Goal: Task Accomplishment & Management: Use online tool/utility

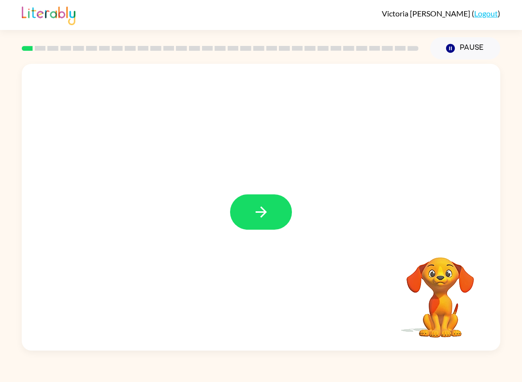
click at [260, 203] on button "button" at bounding box center [261, 211] width 62 height 35
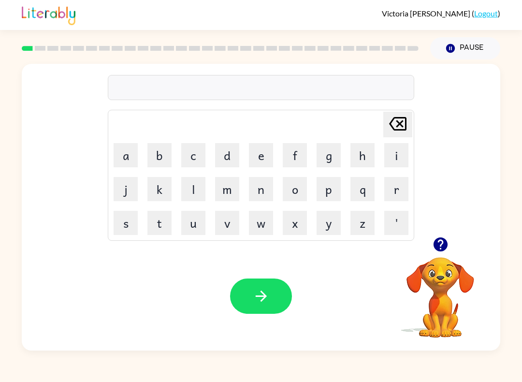
click at [442, 307] on video "Your browser must support playing .mp4 files to use Literably. Please try using…" at bounding box center [440, 290] width 97 height 97
click at [432, 231] on div "[PERSON_NAME] last character input a b c d e f g h i j k l m n o p q r s t u v …" at bounding box center [261, 150] width 479 height 173
click at [436, 250] on icon "button" at bounding box center [440, 244] width 14 height 14
click at [448, 264] on video "Your browser must support playing .mp4 files to use Literably. Please try using…" at bounding box center [440, 290] width 97 height 97
click at [447, 264] on video "Your browser must support playing .mp4 files to use Literably. Please try using…" at bounding box center [440, 290] width 97 height 97
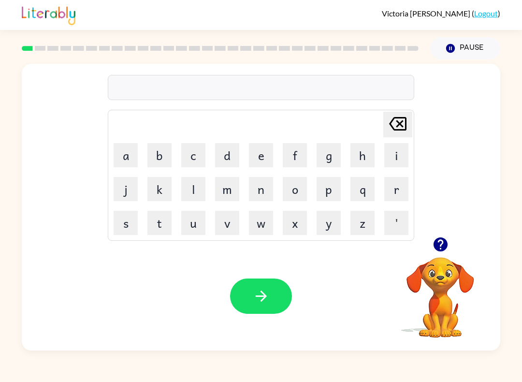
click at [438, 237] on icon "button" at bounding box center [440, 244] width 17 height 17
click at [161, 155] on button "b" at bounding box center [159, 155] width 24 height 24
click at [288, 193] on button "o" at bounding box center [295, 189] width 24 height 24
click at [429, 238] on button "button" at bounding box center [440, 244] width 25 height 25
click at [391, 191] on button "r" at bounding box center [396, 189] width 24 height 24
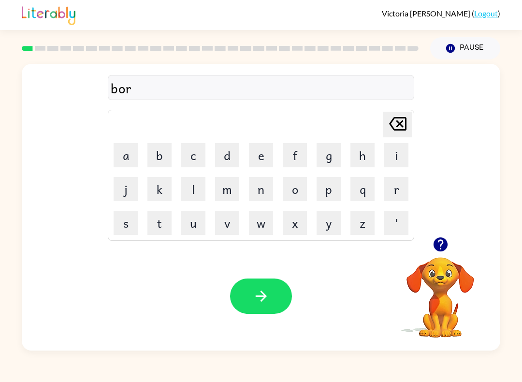
click at [234, 152] on button "d" at bounding box center [227, 155] width 24 height 24
click at [256, 155] on button "e" at bounding box center [261, 155] width 24 height 24
click at [402, 191] on button "r" at bounding box center [396, 189] width 24 height 24
click at [263, 297] on icon "button" at bounding box center [261, 296] width 17 height 17
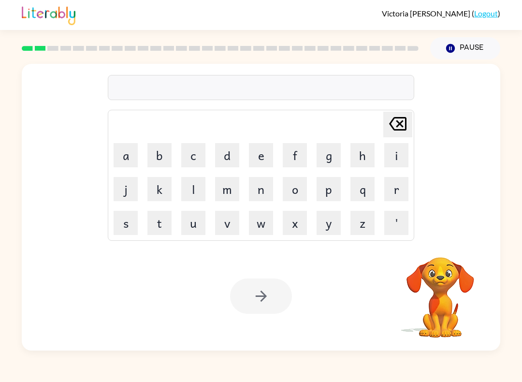
click at [391, 183] on button "r" at bounding box center [396, 189] width 24 height 24
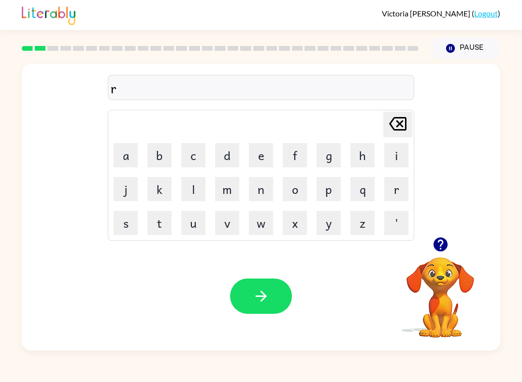
click at [303, 190] on button "o" at bounding box center [295, 189] width 24 height 24
click at [198, 229] on button "u" at bounding box center [193, 223] width 24 height 24
click at [235, 234] on button "v" at bounding box center [227, 223] width 24 height 24
click at [399, 122] on icon "[PERSON_NAME] last character input" at bounding box center [397, 123] width 23 height 23
click at [270, 189] on button "n" at bounding box center [261, 189] width 24 height 24
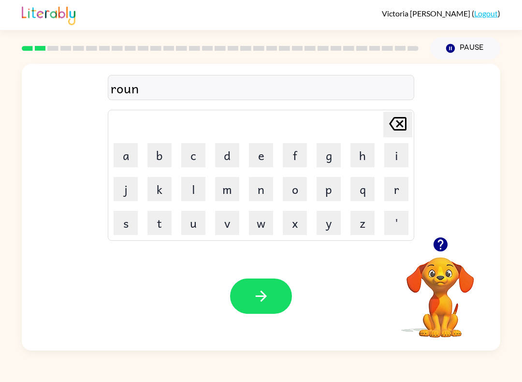
click at [221, 156] on button "d" at bounding box center [227, 155] width 24 height 24
click at [251, 292] on button "button" at bounding box center [261, 295] width 62 height 35
click at [217, 194] on button "m" at bounding box center [227, 189] width 24 height 24
click at [122, 186] on button "j" at bounding box center [126, 189] width 24 height 24
click at [401, 123] on icon at bounding box center [397, 124] width 17 height 14
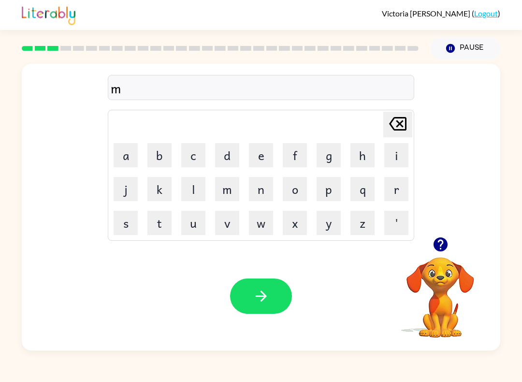
click at [127, 156] on button "a" at bounding box center [126, 155] width 24 height 24
click at [129, 227] on button "s" at bounding box center [126, 223] width 24 height 24
click at [358, 158] on button "h" at bounding box center [363, 155] width 24 height 24
click at [393, 161] on button "i" at bounding box center [396, 155] width 24 height 24
click at [272, 182] on button "n" at bounding box center [261, 189] width 24 height 24
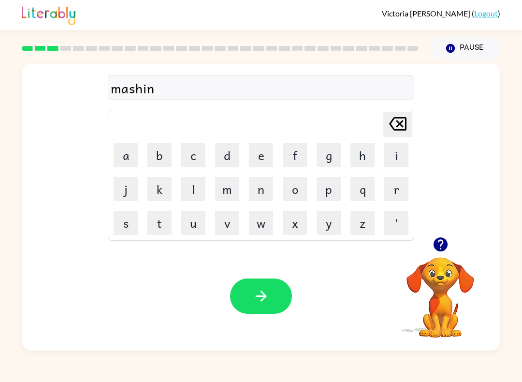
click at [271, 152] on button "e" at bounding box center [261, 155] width 24 height 24
click at [447, 241] on icon "button" at bounding box center [440, 244] width 17 height 17
click at [276, 295] on button "button" at bounding box center [261, 295] width 62 height 35
click at [163, 217] on button "t" at bounding box center [159, 223] width 24 height 24
click at [397, 191] on button "r" at bounding box center [396, 189] width 24 height 24
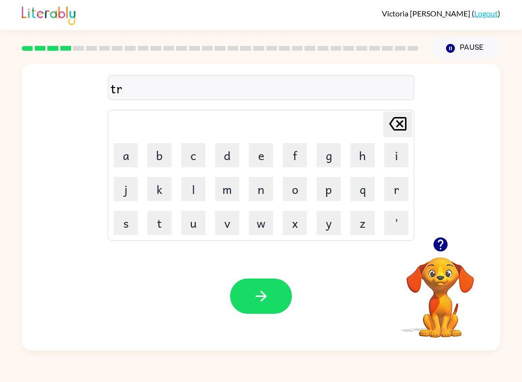
click at [118, 160] on button "a" at bounding box center [126, 155] width 24 height 24
click at [390, 160] on button "i" at bounding box center [396, 155] width 24 height 24
click at [262, 194] on button "n" at bounding box center [261, 189] width 24 height 24
click at [263, 280] on button "button" at bounding box center [261, 295] width 62 height 35
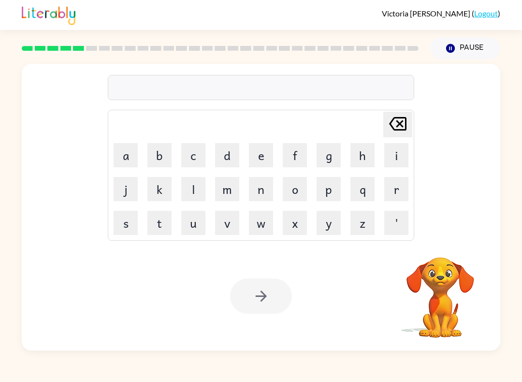
click at [234, 152] on button "d" at bounding box center [227, 155] width 24 height 24
click at [259, 158] on button "e" at bounding box center [261, 155] width 24 height 24
click at [288, 158] on button "f" at bounding box center [295, 155] width 24 height 24
click at [124, 158] on button "a" at bounding box center [126, 155] width 24 height 24
click at [393, 158] on button "i" at bounding box center [396, 155] width 24 height 24
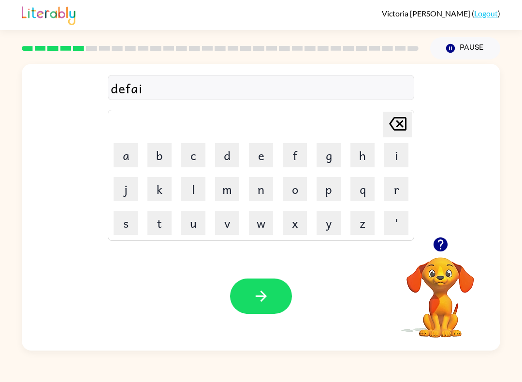
click at [253, 189] on button "n" at bounding box center [261, 189] width 24 height 24
click at [132, 227] on button "s" at bounding box center [126, 223] width 24 height 24
click at [123, 160] on button "a" at bounding box center [126, 155] width 24 height 24
click at [432, 235] on button "button" at bounding box center [440, 244] width 25 height 25
click at [398, 124] on icon "[PERSON_NAME] last character input" at bounding box center [397, 123] width 23 height 23
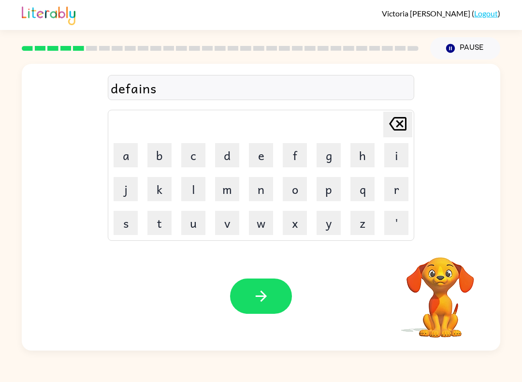
click at [397, 160] on button "i" at bounding box center [396, 155] width 24 height 24
click at [224, 231] on button "v" at bounding box center [227, 223] width 24 height 24
click at [252, 157] on button "e" at bounding box center [261, 155] width 24 height 24
click at [279, 297] on button "button" at bounding box center [261, 295] width 62 height 35
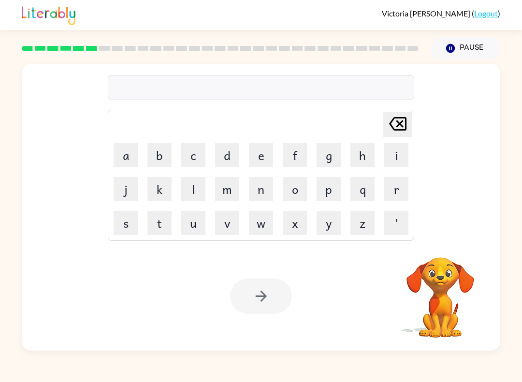
click at [222, 230] on button "v" at bounding box center [227, 223] width 24 height 24
click at [123, 192] on button "j" at bounding box center [126, 189] width 24 height 24
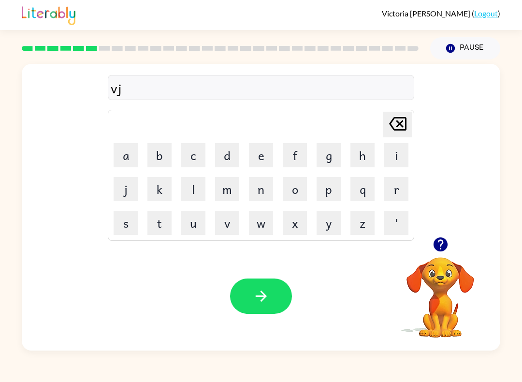
click at [186, 155] on button "c" at bounding box center [193, 155] width 24 height 24
click at [123, 157] on button "a" at bounding box center [126, 155] width 24 height 24
click at [163, 227] on button "t" at bounding box center [159, 223] width 24 height 24
click at [389, 156] on button "i" at bounding box center [396, 155] width 24 height 24
click at [291, 190] on button "o" at bounding box center [295, 189] width 24 height 24
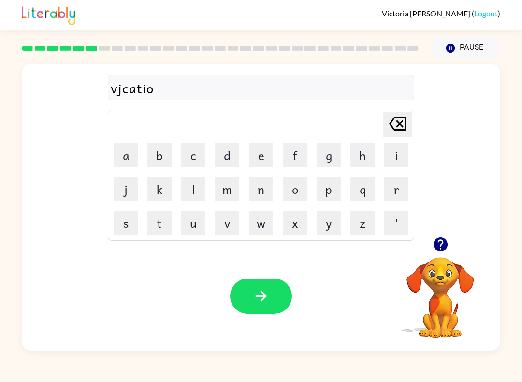
click at [257, 195] on button "n" at bounding box center [261, 189] width 24 height 24
click at [438, 242] on icon "button" at bounding box center [440, 244] width 17 height 17
click at [119, 90] on div "vjcation" at bounding box center [261, 88] width 301 height 20
click at [117, 93] on div "vjcation" at bounding box center [261, 88] width 301 height 20
click at [144, 77] on div "vjcation" at bounding box center [261, 87] width 307 height 25
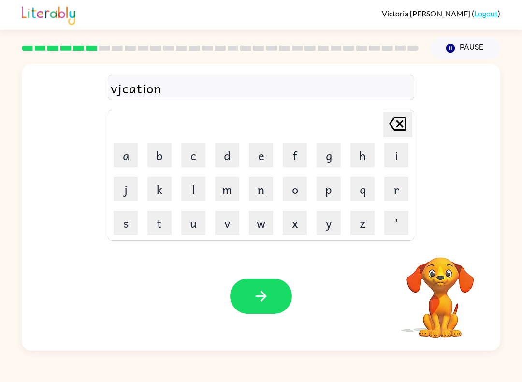
click at [146, 91] on div "vjcation" at bounding box center [261, 88] width 301 height 20
click at [114, 107] on div "vjcation [PERSON_NAME] last character input a b c d e f g h i j k l m n o p q r…" at bounding box center [261, 150] width 307 height 180
click at [403, 127] on icon at bounding box center [397, 124] width 17 height 14
click at [403, 126] on icon at bounding box center [397, 124] width 17 height 14
click at [399, 130] on icon at bounding box center [397, 124] width 17 height 14
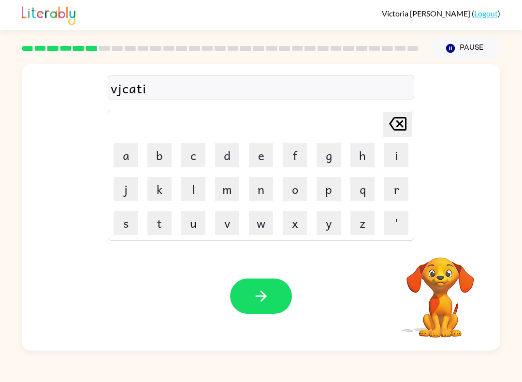
click at [399, 130] on icon at bounding box center [397, 124] width 17 height 14
click at [398, 127] on icon "[PERSON_NAME] last character input" at bounding box center [397, 123] width 23 height 23
click at [398, 126] on icon at bounding box center [397, 124] width 17 height 14
click at [399, 129] on icon "[PERSON_NAME] last character input" at bounding box center [397, 123] width 23 height 23
click at [126, 160] on button "a" at bounding box center [126, 155] width 24 height 24
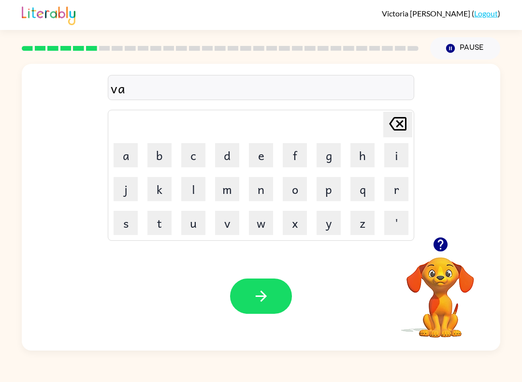
click at [191, 149] on button "c" at bounding box center [193, 155] width 24 height 24
click at [115, 159] on button "a" at bounding box center [126, 155] width 24 height 24
click at [166, 227] on button "t" at bounding box center [159, 223] width 24 height 24
click at [396, 158] on button "i" at bounding box center [396, 155] width 24 height 24
click at [300, 195] on button "o" at bounding box center [295, 189] width 24 height 24
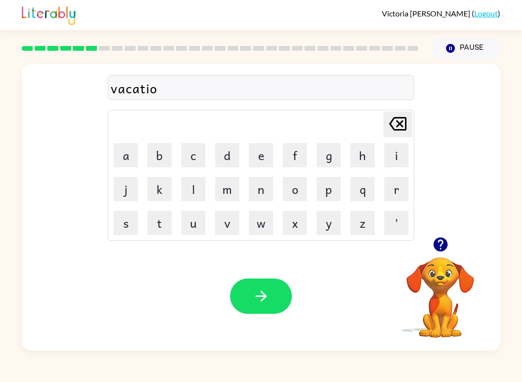
click at [263, 195] on button "n" at bounding box center [261, 189] width 24 height 24
click at [438, 242] on icon "button" at bounding box center [440, 244] width 17 height 17
click at [244, 296] on button "button" at bounding box center [261, 295] width 62 height 35
click at [332, 191] on button "p" at bounding box center [329, 189] width 24 height 24
click at [289, 193] on button "o" at bounding box center [295, 189] width 24 height 24
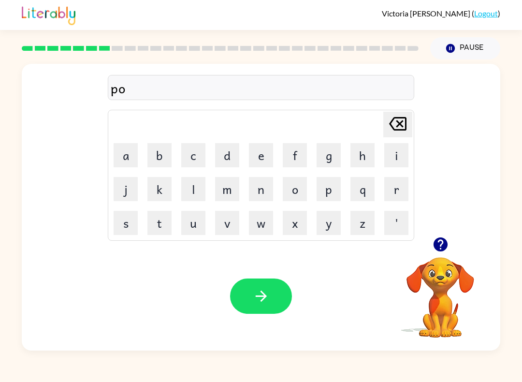
click at [165, 226] on button "t" at bounding box center [159, 223] width 24 height 24
click at [165, 225] on button "t" at bounding box center [159, 223] width 24 height 24
click at [192, 191] on button "l" at bounding box center [193, 189] width 24 height 24
click at [254, 160] on button "e" at bounding box center [261, 155] width 24 height 24
click at [264, 307] on button "button" at bounding box center [261, 295] width 62 height 35
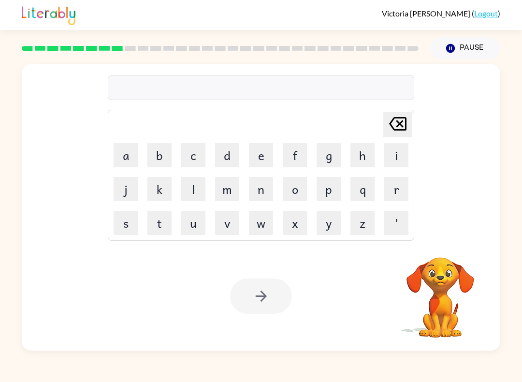
click at [234, 194] on button "m" at bounding box center [227, 189] width 24 height 24
click at [391, 164] on button "i" at bounding box center [396, 155] width 24 height 24
click at [389, 190] on button "r" at bounding box center [396, 189] width 24 height 24
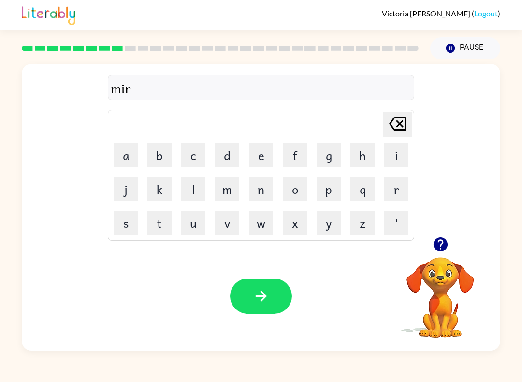
click at [125, 163] on button "a" at bounding box center [126, 155] width 24 height 24
click at [190, 160] on button "c" at bounding box center [193, 155] width 24 height 24
click at [193, 193] on button "l" at bounding box center [193, 189] width 24 height 24
click at [255, 161] on button "e" at bounding box center [261, 155] width 24 height 24
click at [270, 294] on button "button" at bounding box center [261, 295] width 62 height 35
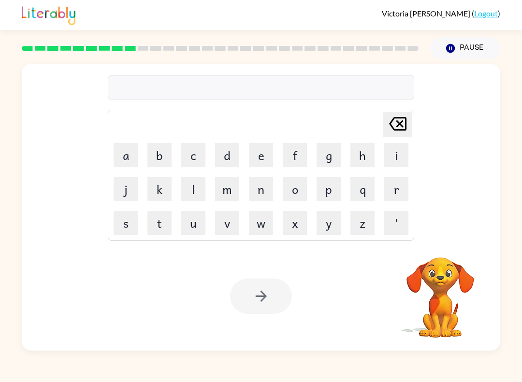
click at [238, 189] on button "m" at bounding box center [227, 189] width 24 height 24
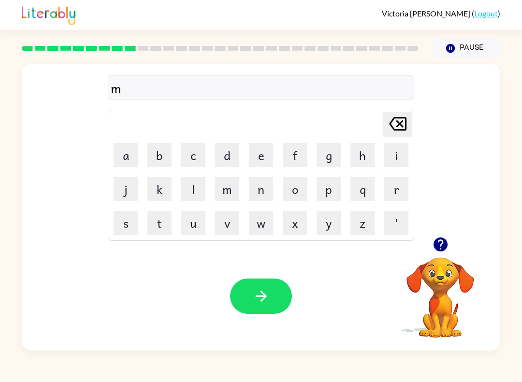
click at [394, 156] on button "i" at bounding box center [396, 155] width 24 height 24
click at [436, 247] on icon "button" at bounding box center [440, 244] width 14 height 14
click at [386, 188] on button "r" at bounding box center [396, 189] width 24 height 24
click at [234, 190] on button "m" at bounding box center [227, 189] width 24 height 24
click at [292, 189] on button "o" at bounding box center [295, 189] width 24 height 24
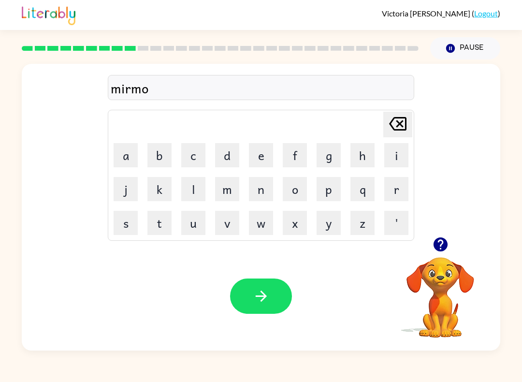
click at [520, 355] on div "[PERSON_NAME] ( Logout ) Pause Pause mirmo Delete Delete last character input a…" at bounding box center [261, 191] width 522 height 382
click at [390, 186] on button "r" at bounding box center [396, 189] width 24 height 24
click at [270, 192] on button "n" at bounding box center [261, 189] width 24 height 24
click at [390, 157] on button "i" at bounding box center [396, 155] width 24 height 24
click at [255, 194] on button "n" at bounding box center [261, 189] width 24 height 24
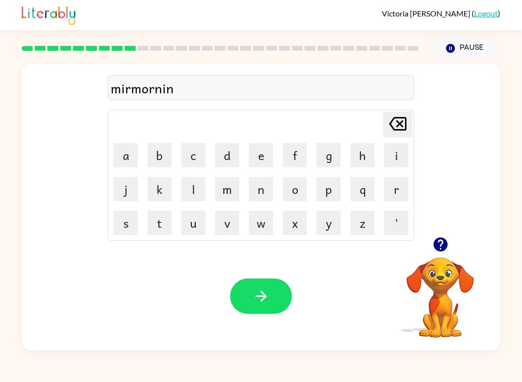
click at [321, 159] on button "g" at bounding box center [329, 155] width 24 height 24
click at [270, 290] on button "button" at bounding box center [261, 295] width 62 height 35
click at [269, 308] on div at bounding box center [261, 295] width 62 height 35
click at [292, 317] on div "Your browser must support playing .mp4 files to use Literably. Please try using…" at bounding box center [261, 296] width 479 height 109
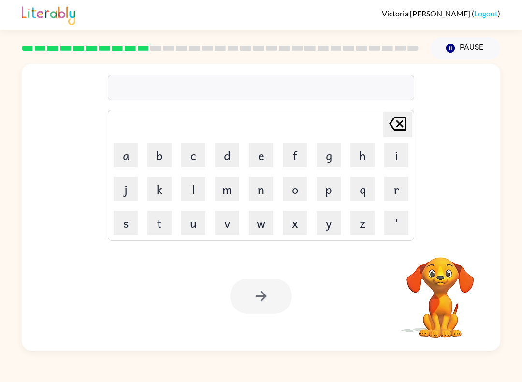
click at [227, 160] on button "d" at bounding box center [227, 155] width 24 height 24
click at [393, 160] on button "i" at bounding box center [396, 155] width 24 height 24
click at [127, 225] on button "s" at bounding box center [126, 223] width 24 height 24
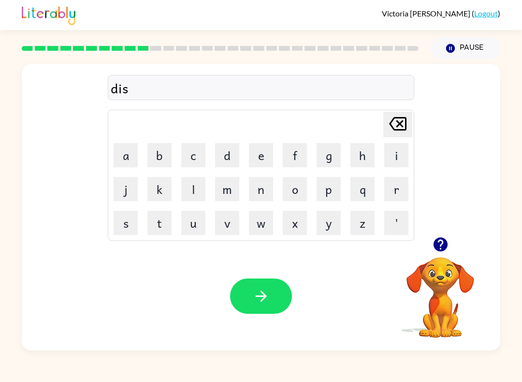
click at [162, 217] on button "t" at bounding box center [159, 223] width 24 height 24
click at [397, 188] on button "r" at bounding box center [396, 189] width 24 height 24
click at [291, 193] on button "o" at bounding box center [295, 189] width 24 height 24
click at [132, 223] on button "s" at bounding box center [126, 223] width 24 height 24
click at [162, 226] on button "t" at bounding box center [159, 223] width 24 height 24
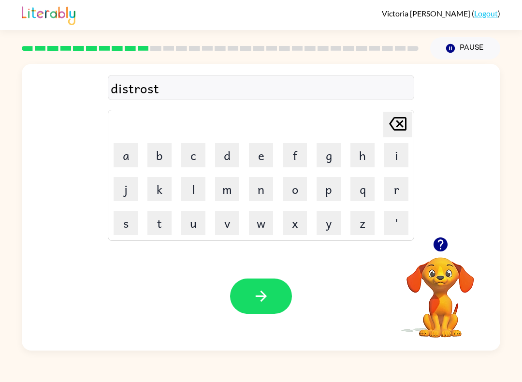
click at [443, 241] on icon "button" at bounding box center [440, 244] width 14 height 14
click at [269, 295] on icon "button" at bounding box center [261, 296] width 17 height 17
click at [390, 192] on button "r" at bounding box center [396, 189] width 24 height 24
click at [292, 196] on button "o" at bounding box center [295, 189] width 24 height 24
click at [230, 161] on button "d" at bounding box center [227, 155] width 24 height 24
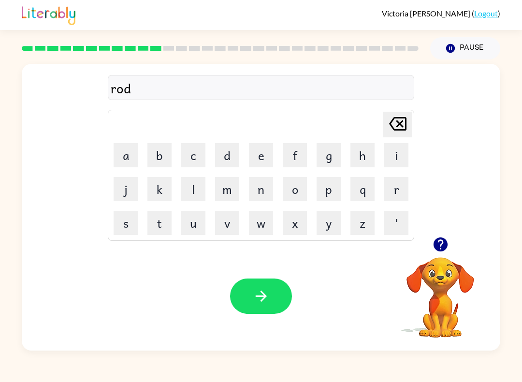
click at [257, 161] on button "e" at bounding box center [261, 155] width 24 height 24
click at [254, 302] on icon "button" at bounding box center [261, 296] width 17 height 17
click at [443, 233] on button "button" at bounding box center [440, 244] width 25 height 25
click at [300, 189] on button "o" at bounding box center [295, 189] width 24 height 24
click at [170, 190] on button "k" at bounding box center [159, 189] width 24 height 24
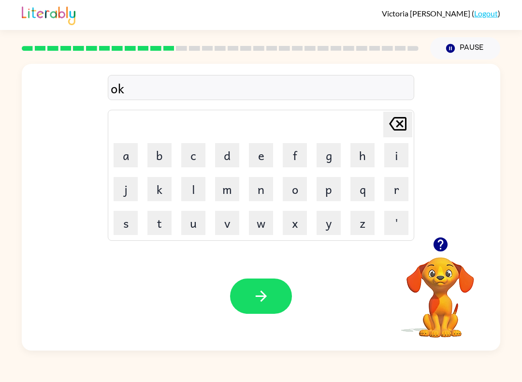
click at [392, 192] on button "r" at bounding box center [396, 189] width 24 height 24
click at [125, 159] on button "a" at bounding box center [126, 155] width 24 height 24
click at [386, 156] on button "i" at bounding box center [396, 155] width 24 height 24
click at [237, 163] on button "d" at bounding box center [227, 155] width 24 height 24
click at [278, 300] on button "button" at bounding box center [261, 295] width 62 height 35
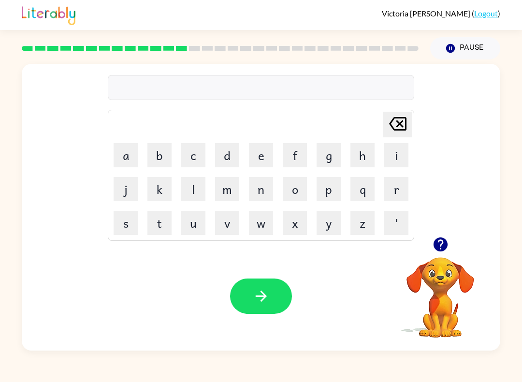
click at [443, 237] on icon "button" at bounding box center [440, 244] width 17 height 17
click at [230, 198] on button "m" at bounding box center [227, 189] width 24 height 24
click at [126, 159] on button "a" at bounding box center [126, 155] width 24 height 24
click at [258, 193] on button "n" at bounding box center [261, 189] width 24 height 24
click at [442, 248] on icon "button" at bounding box center [440, 244] width 14 height 14
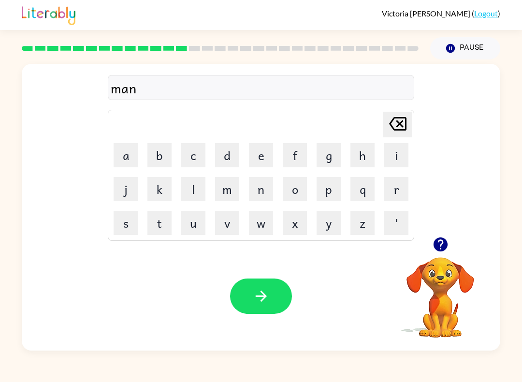
click at [227, 158] on button "d" at bounding box center [227, 155] width 24 height 24
click at [255, 159] on button "e" at bounding box center [261, 155] width 24 height 24
click at [133, 222] on button "s" at bounding box center [126, 223] width 24 height 24
click at [251, 279] on button "button" at bounding box center [261, 295] width 62 height 35
click at [156, 165] on button "b" at bounding box center [159, 155] width 24 height 24
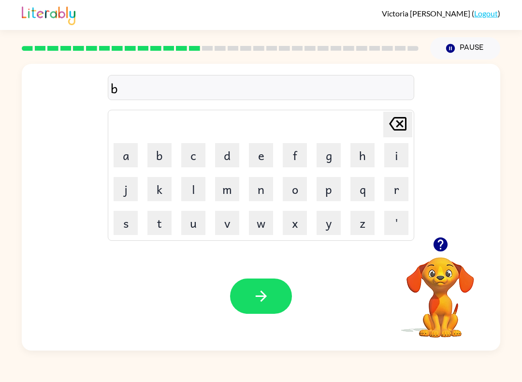
click at [296, 192] on button "o" at bounding box center [295, 189] width 24 height 24
click at [256, 197] on button "n" at bounding box center [261, 189] width 24 height 24
click at [255, 163] on button "e" at bounding box center [261, 155] width 24 height 24
click at [136, 224] on button "s" at bounding box center [126, 223] width 24 height 24
click at [266, 300] on icon "button" at bounding box center [261, 296] width 17 height 17
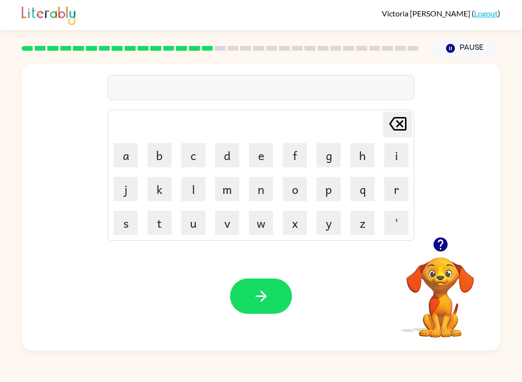
click at [452, 241] on button "button" at bounding box center [440, 244] width 25 height 25
click at [441, 242] on icon "button" at bounding box center [440, 244] width 14 height 14
click at [125, 225] on button "s" at bounding box center [126, 223] width 24 height 24
click at [228, 194] on button "m" at bounding box center [227, 189] width 24 height 24
click at [295, 195] on button "o" at bounding box center [295, 189] width 24 height 24
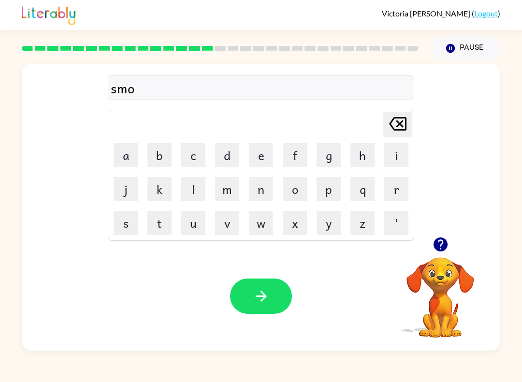
click at [388, 190] on button "r" at bounding box center [396, 189] width 24 height 24
click at [263, 161] on button "e" at bounding box center [261, 155] width 24 height 24
click at [274, 281] on button "button" at bounding box center [261, 295] width 62 height 35
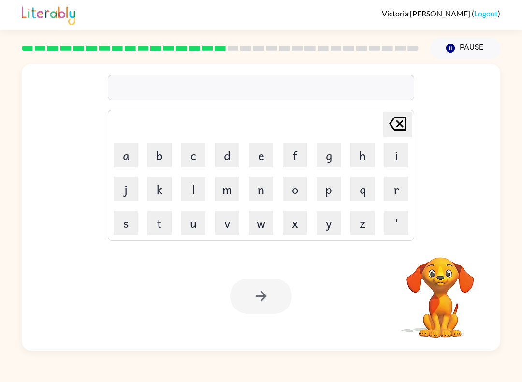
click at [263, 379] on div "[PERSON_NAME] ( Logout ) Pause Pause Delete Delete last character input a b c d…" at bounding box center [261, 191] width 522 height 382
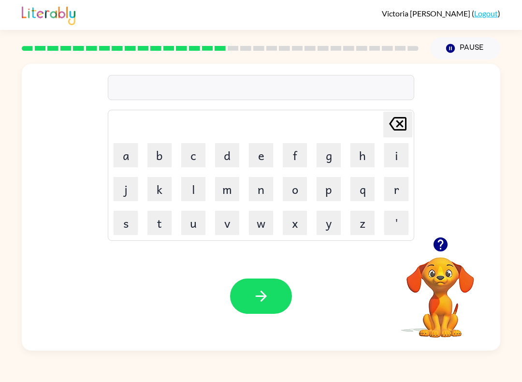
click at [448, 247] on icon "button" at bounding box center [440, 244] width 17 height 17
click at [325, 161] on button "g" at bounding box center [329, 155] width 24 height 24
click at [430, 249] on button "button" at bounding box center [440, 244] width 25 height 25
click at [392, 197] on button "r" at bounding box center [396, 189] width 24 height 24
click at [129, 192] on button "j" at bounding box center [126, 189] width 24 height 24
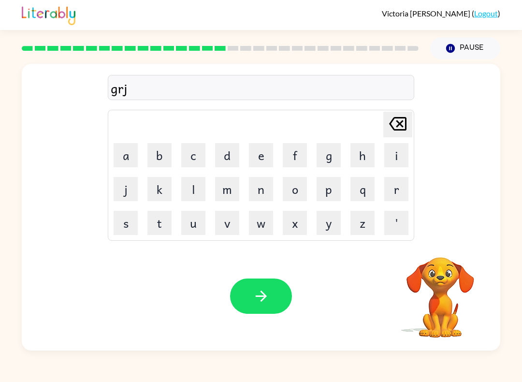
click at [394, 131] on icon "[PERSON_NAME] last character input" at bounding box center [397, 123] width 23 height 23
click at [128, 161] on button "a" at bounding box center [126, 155] width 24 height 24
click at [229, 194] on button "m" at bounding box center [227, 189] width 24 height 24
click at [440, 244] on icon "button" at bounding box center [440, 244] width 14 height 14
click at [241, 292] on button "button" at bounding box center [261, 295] width 62 height 35
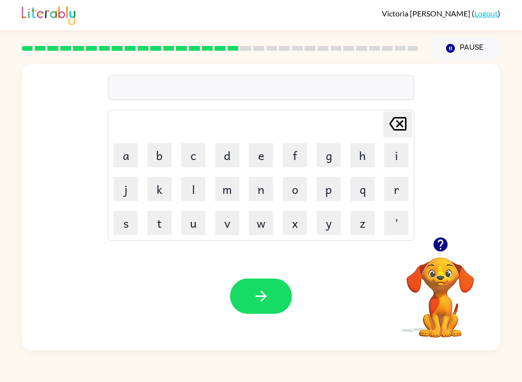
click at [164, 154] on button "b" at bounding box center [159, 155] width 24 height 24
click at [391, 159] on button "i" at bounding box center [396, 155] width 24 height 24
click at [232, 190] on button "m" at bounding box center [227, 189] width 24 height 24
click at [389, 156] on button "i" at bounding box center [396, 155] width 24 height 24
click at [266, 197] on button "n" at bounding box center [261, 189] width 24 height 24
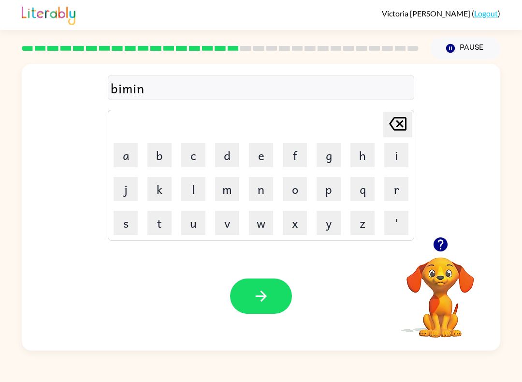
click at [319, 166] on button "g" at bounding box center [329, 155] width 24 height 24
click at [263, 313] on button "button" at bounding box center [261, 295] width 62 height 35
click at [445, 242] on icon "button" at bounding box center [440, 244] width 14 height 14
click at [428, 241] on button "button" at bounding box center [440, 244] width 25 height 25
click at [421, 210] on div "[PERSON_NAME] last character input a b c d e f g h i j k l m n o p q r s t u v …" at bounding box center [261, 150] width 479 height 173
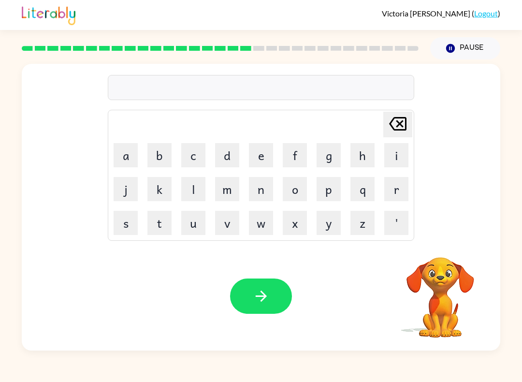
click at [387, 190] on button "r" at bounding box center [396, 189] width 24 height 24
click at [128, 230] on button "s" at bounding box center [126, 223] width 24 height 24
click at [164, 188] on button "k" at bounding box center [159, 189] width 24 height 24
click at [257, 160] on button "e" at bounding box center [261, 155] width 24 height 24
click at [297, 198] on button "o" at bounding box center [295, 189] width 24 height 24
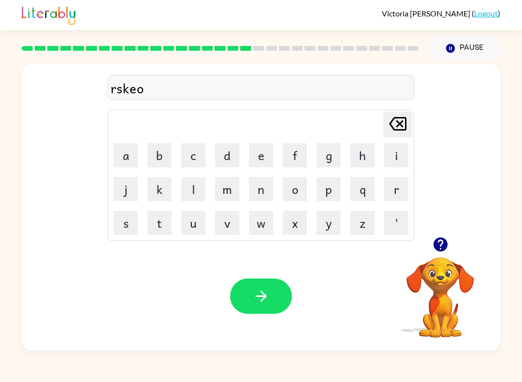
click at [125, 226] on button "s" at bounding box center [126, 223] width 24 height 24
click at [167, 223] on button "t" at bounding box center [159, 223] width 24 height 24
click at [253, 297] on icon "button" at bounding box center [261, 296] width 17 height 17
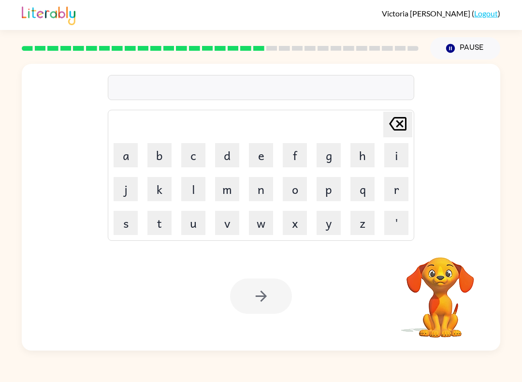
click at [123, 156] on button "a" at bounding box center [126, 155] width 24 height 24
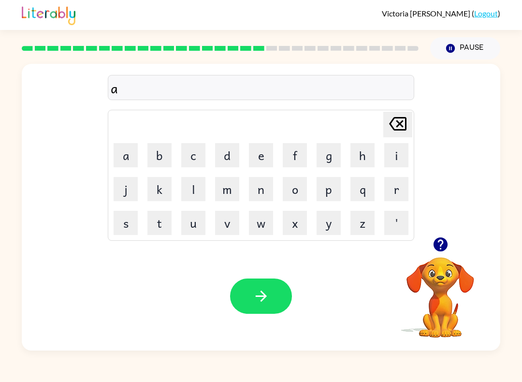
click at [394, 188] on button "r" at bounding box center [396, 189] width 24 height 24
click at [200, 154] on button "c" at bounding box center [193, 155] width 24 height 24
click at [359, 159] on button "h" at bounding box center [363, 155] width 24 height 24
click at [204, 212] on button "u" at bounding box center [193, 223] width 24 height 24
click at [262, 162] on button "e" at bounding box center [261, 155] width 24 height 24
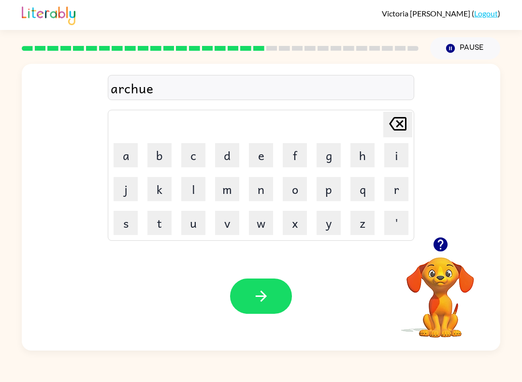
click at [230, 152] on button "d" at bounding box center [227, 155] width 24 height 24
click at [269, 309] on button "button" at bounding box center [261, 295] width 62 height 35
click at [295, 162] on button "f" at bounding box center [295, 155] width 24 height 24
click at [297, 193] on button "o" at bounding box center [295, 189] width 24 height 24
click at [193, 191] on button "l" at bounding box center [193, 189] width 24 height 24
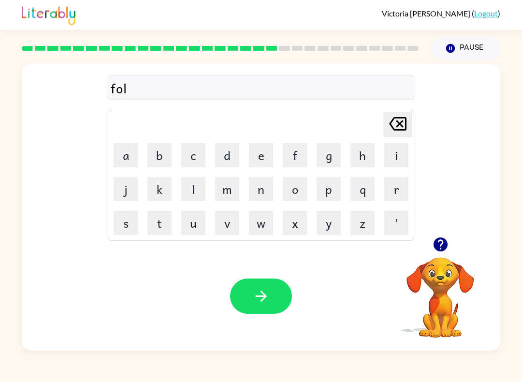
click at [193, 190] on button "l" at bounding box center [193, 189] width 24 height 24
click at [295, 196] on button "o" at bounding box center [295, 189] width 24 height 24
click at [267, 222] on button "w" at bounding box center [261, 223] width 24 height 24
click at [271, 310] on button "button" at bounding box center [261, 295] width 62 height 35
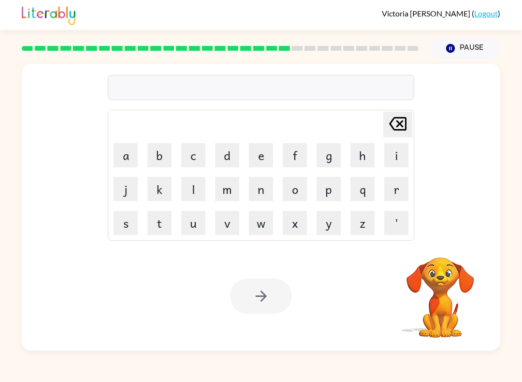
click at [136, 214] on button "s" at bounding box center [126, 223] width 24 height 24
click at [264, 159] on button "e" at bounding box center [261, 155] width 24 height 24
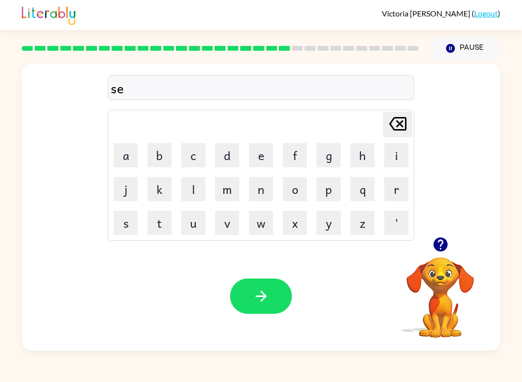
click at [263, 196] on button "n" at bounding box center [261, 189] width 24 height 24
click at [170, 219] on button "t" at bounding box center [159, 223] width 24 height 24
click at [263, 157] on button "e" at bounding box center [261, 155] width 24 height 24
click at [339, 192] on button "p" at bounding box center [329, 189] width 24 height 24
click at [391, 160] on button "i" at bounding box center [396, 155] width 24 height 24
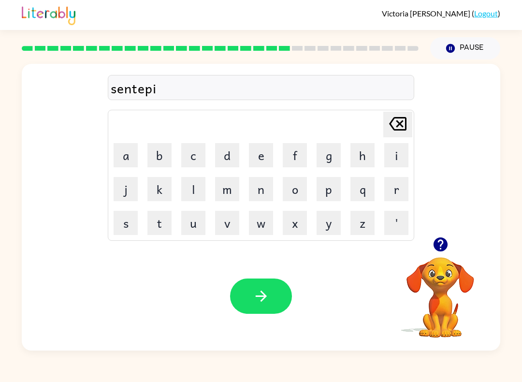
click at [236, 160] on button "d" at bounding box center [227, 155] width 24 height 24
click at [272, 290] on button "button" at bounding box center [261, 295] width 62 height 35
click at [129, 219] on button "s" at bounding box center [126, 223] width 24 height 24
click at [254, 166] on button "e" at bounding box center [261, 155] width 24 height 24
click at [132, 231] on button "s" at bounding box center [126, 223] width 24 height 24
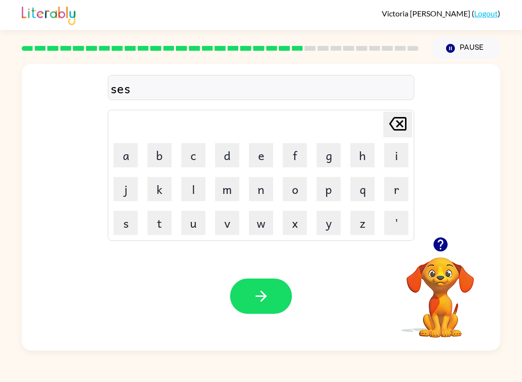
click at [153, 228] on button "t" at bounding box center [159, 223] width 24 height 24
click at [129, 158] on button "a" at bounding box center [126, 155] width 24 height 24
click at [392, 159] on button "i" at bounding box center [396, 155] width 24 height 24
click at [257, 190] on button "n" at bounding box center [261, 189] width 24 height 24
click at [269, 305] on icon "button" at bounding box center [261, 296] width 17 height 17
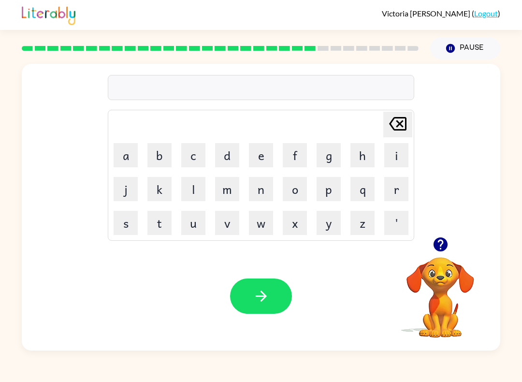
click at [298, 156] on button "f" at bounding box center [295, 155] width 24 height 24
click at [292, 194] on button "o" at bounding box center [295, 189] width 24 height 24
click at [398, 194] on button "r" at bounding box center [396, 189] width 24 height 24
click at [441, 249] on icon "button" at bounding box center [440, 244] width 14 height 14
click at [257, 221] on button "w" at bounding box center [261, 223] width 24 height 24
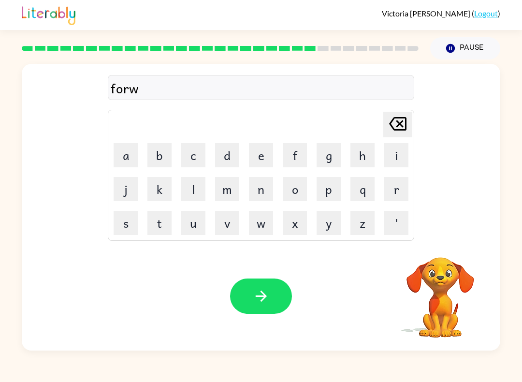
click at [260, 157] on button "e" at bounding box center [261, 155] width 24 height 24
click at [392, 158] on button "i" at bounding box center [396, 155] width 24 height 24
click at [393, 195] on button "r" at bounding box center [396, 189] width 24 height 24
click at [223, 161] on button "d" at bounding box center [227, 155] width 24 height 24
click at [267, 313] on button "button" at bounding box center [261, 295] width 62 height 35
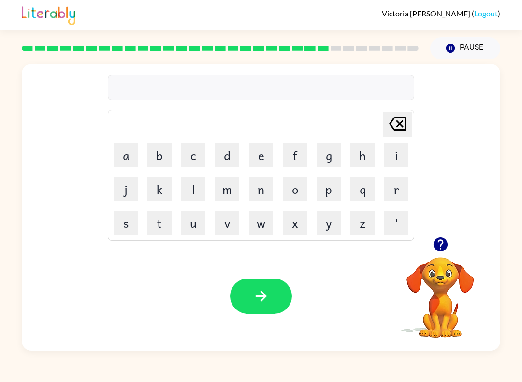
click at [390, 195] on button "r" at bounding box center [396, 189] width 24 height 24
click at [268, 156] on button "e" at bounding box center [261, 155] width 24 height 24
click at [204, 189] on button "l" at bounding box center [193, 189] width 24 height 24
click at [254, 157] on button "e" at bounding box center [261, 155] width 24 height 24
click at [170, 223] on button "t" at bounding box center [159, 223] width 24 height 24
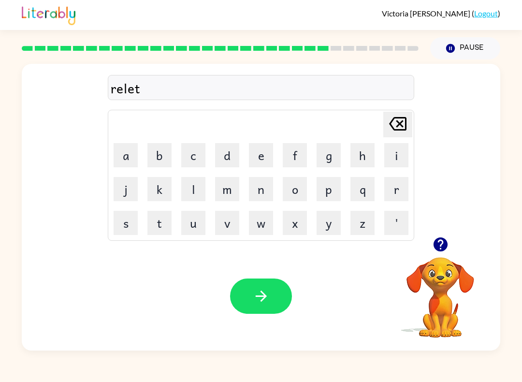
click at [258, 165] on button "e" at bounding box center [261, 155] width 24 height 24
click at [399, 189] on button "r" at bounding box center [396, 189] width 24 height 24
click at [265, 312] on button "button" at bounding box center [261, 295] width 62 height 35
click at [439, 241] on icon "button" at bounding box center [440, 244] width 17 height 17
click at [331, 158] on button "g" at bounding box center [329, 155] width 24 height 24
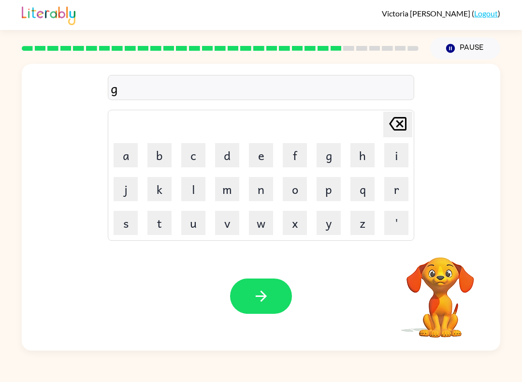
click at [125, 159] on button "a" at bounding box center [126, 155] width 24 height 24
click at [160, 156] on button "b" at bounding box center [159, 155] width 24 height 24
click at [194, 192] on button "l" at bounding box center [193, 189] width 24 height 24
click at [390, 163] on button "i" at bounding box center [396, 155] width 24 height 24
click at [258, 191] on button "n" at bounding box center [261, 189] width 24 height 24
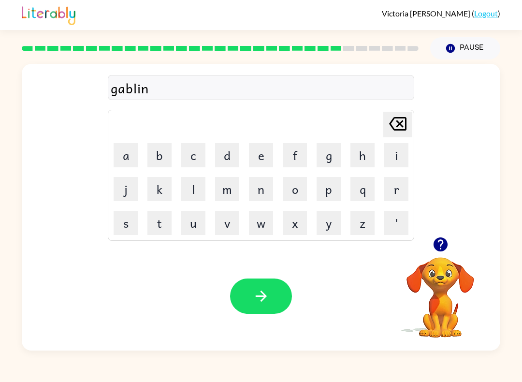
click at [324, 156] on button "g" at bounding box center [329, 155] width 24 height 24
click at [254, 295] on icon "button" at bounding box center [261, 296] width 17 height 17
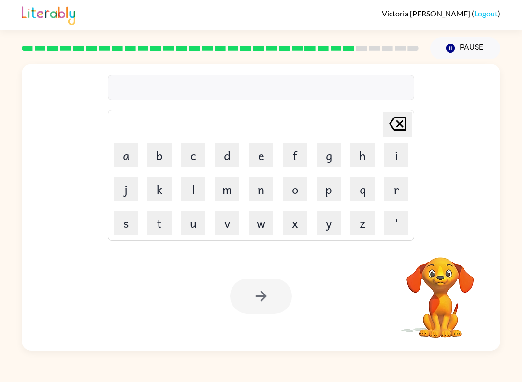
click at [197, 189] on button "l" at bounding box center [193, 189] width 24 height 24
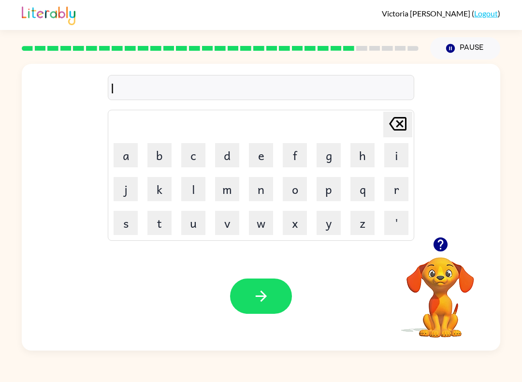
click at [450, 243] on button "button" at bounding box center [440, 244] width 25 height 25
click at [134, 158] on button "a" at bounding box center [126, 155] width 24 height 24
click at [263, 193] on button "n" at bounding box center [261, 189] width 24 height 24
click at [161, 153] on button "b" at bounding box center [159, 155] width 24 height 24
click at [261, 162] on button "e" at bounding box center [261, 155] width 24 height 24
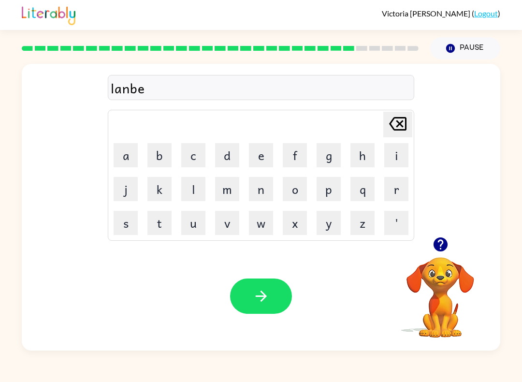
click at [393, 197] on button "r" at bounding box center [396, 189] width 24 height 24
click at [322, 166] on button "g" at bounding box center [329, 155] width 24 height 24
click at [440, 240] on icon "button" at bounding box center [440, 244] width 17 height 17
click at [125, 158] on button "a" at bounding box center [126, 155] width 24 height 24
click at [201, 147] on button "c" at bounding box center [193, 155] width 24 height 24
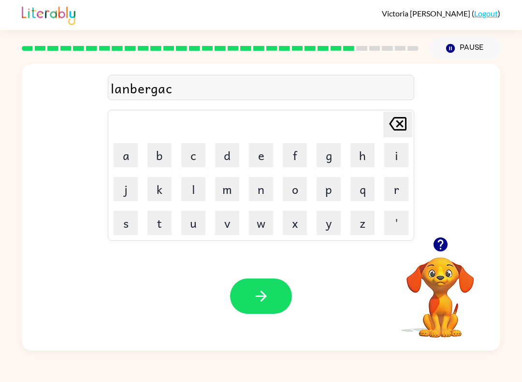
click at [156, 190] on button "k" at bounding box center [159, 189] width 24 height 24
click at [267, 301] on icon "button" at bounding box center [261, 296] width 17 height 17
click at [451, 245] on button "button" at bounding box center [440, 244] width 25 height 25
click at [165, 186] on button "k" at bounding box center [159, 189] width 24 height 24
click at [258, 161] on button "e" at bounding box center [261, 155] width 24 height 24
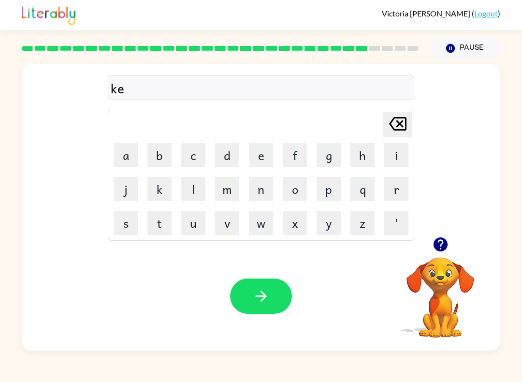
click at [395, 196] on button "r" at bounding box center [396, 189] width 24 height 24
click at [131, 221] on button "s" at bounding box center [126, 223] width 24 height 24
click at [256, 293] on icon "button" at bounding box center [261, 296] width 17 height 17
click at [164, 220] on button "t" at bounding box center [159, 223] width 24 height 24
click at [355, 159] on button "h" at bounding box center [363, 155] width 24 height 24
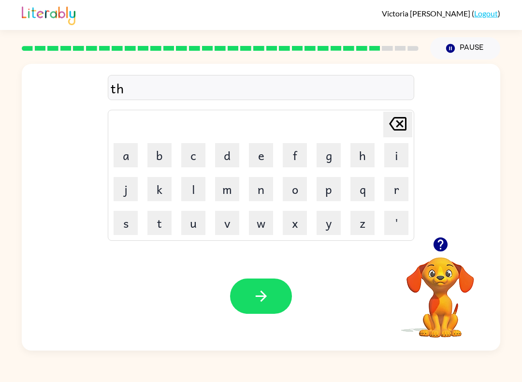
click at [381, 162] on td "i" at bounding box center [396, 155] width 33 height 33
click at [395, 150] on button "i" at bounding box center [396, 155] width 24 height 24
click at [261, 199] on button "n" at bounding box center [261, 189] width 24 height 24
click at [325, 164] on button "g" at bounding box center [329, 155] width 24 height 24
click at [250, 296] on button "button" at bounding box center [261, 295] width 62 height 35
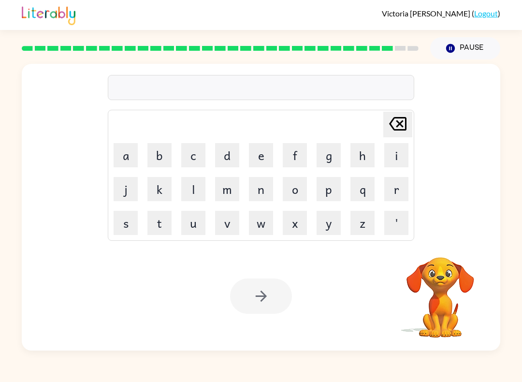
click at [131, 228] on button "s" at bounding box center [126, 223] width 24 height 24
click at [293, 196] on button "o" at bounding box center [295, 189] width 24 height 24
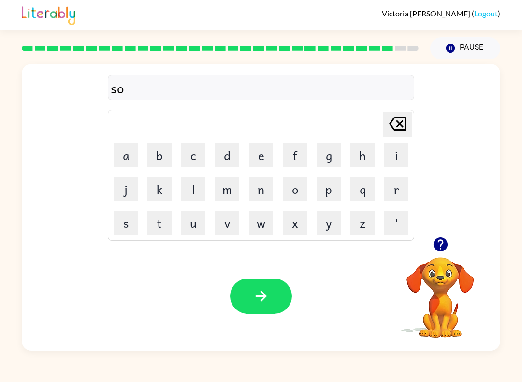
click at [233, 226] on button "v" at bounding box center [227, 223] width 24 height 24
click at [262, 155] on button "e" at bounding box center [261, 155] width 24 height 24
click at [391, 192] on button "r" at bounding box center [396, 189] width 24 height 24
click at [263, 225] on button "w" at bounding box center [261, 223] width 24 height 24
click at [260, 158] on button "e" at bounding box center [261, 155] width 24 height 24
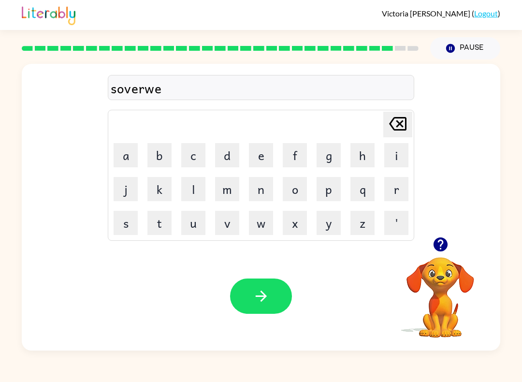
click at [390, 192] on button "r" at bounding box center [396, 189] width 24 height 24
click at [256, 306] on button "button" at bounding box center [261, 295] width 62 height 35
click at [294, 191] on button "o" at bounding box center [295, 189] width 24 height 24
click at [267, 194] on button "n" at bounding box center [261, 189] width 24 height 24
click at [300, 156] on button "f" at bounding box center [295, 155] width 24 height 24
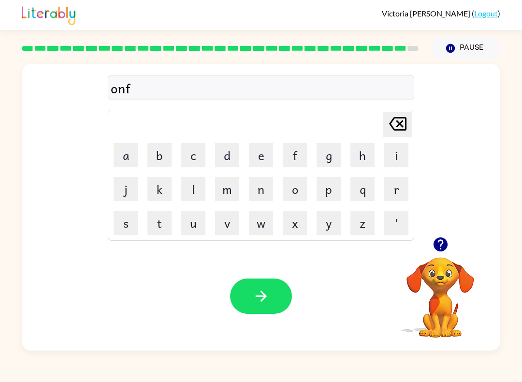
click at [404, 197] on button "r" at bounding box center [396, 189] width 24 height 24
click at [126, 159] on button "a" at bounding box center [126, 155] width 24 height 24
click at [384, 167] on td "i" at bounding box center [396, 155] width 33 height 33
click at [386, 158] on button "i" at bounding box center [396, 155] width 24 height 24
click at [216, 159] on button "d" at bounding box center [227, 155] width 24 height 24
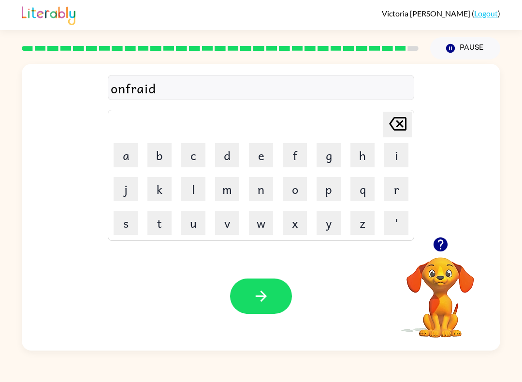
click at [249, 294] on button "button" at bounding box center [261, 295] width 62 height 35
